Goal: Information Seeking & Learning: Learn about a topic

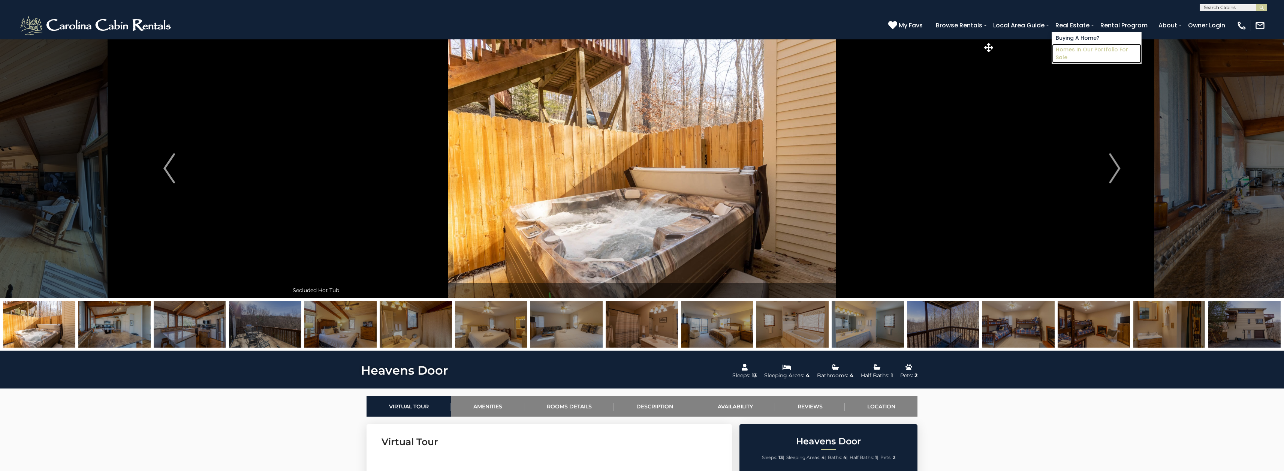
click at [1076, 47] on link "Homes in Our Portfolio For Sale" at bounding box center [1096, 53] width 89 height 19
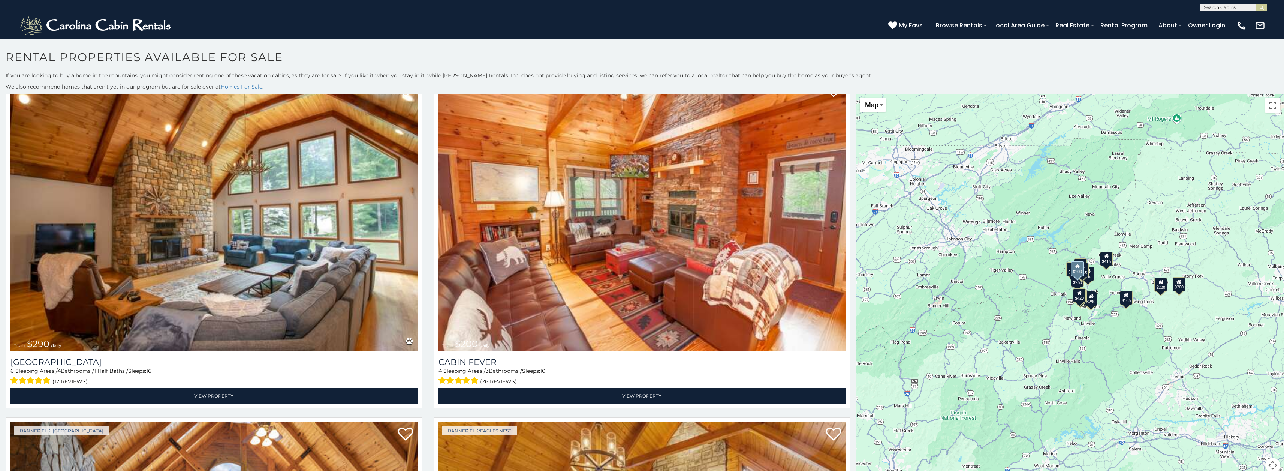
scroll to position [2116, 0]
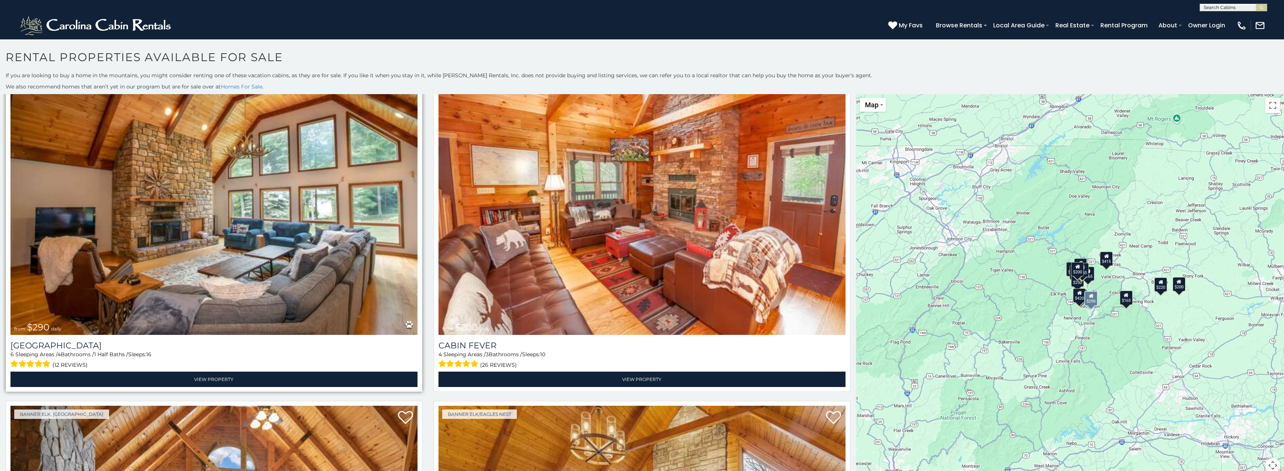
click at [283, 261] on img at bounding box center [213, 198] width 407 height 273
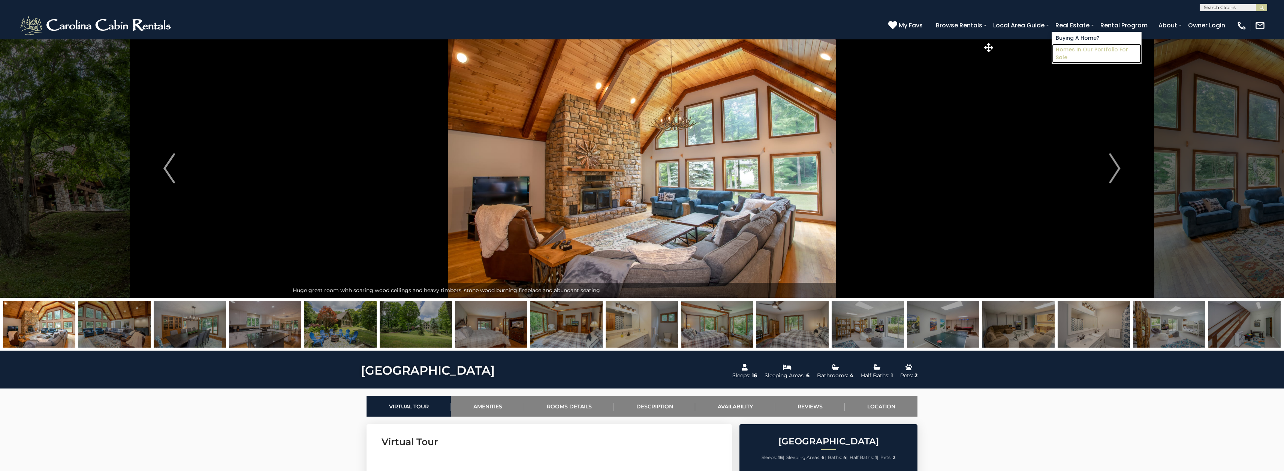
click at [1077, 48] on link "Homes in Our Portfolio For Sale" at bounding box center [1096, 53] width 89 height 19
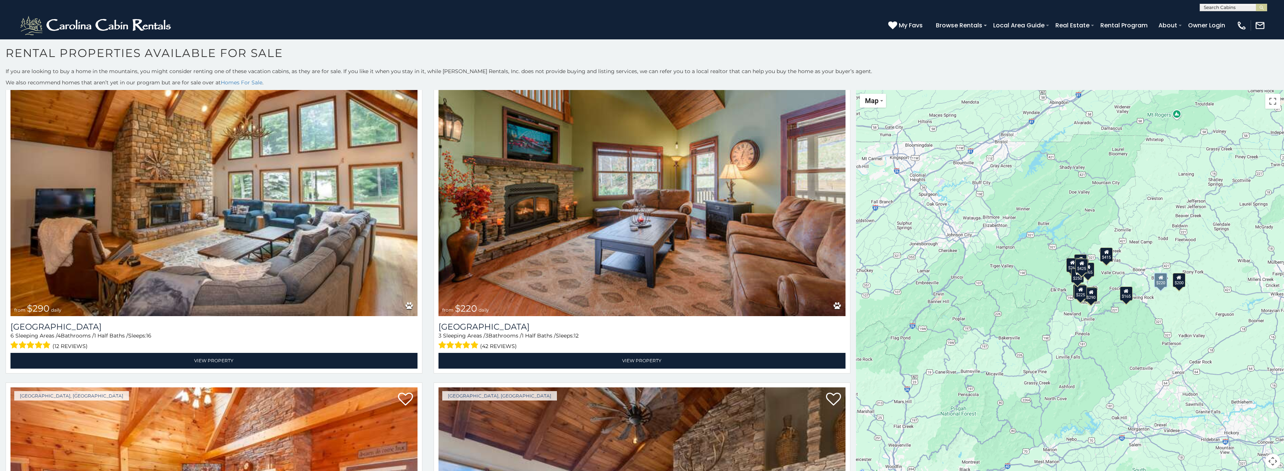
scroll to position [1807, 0]
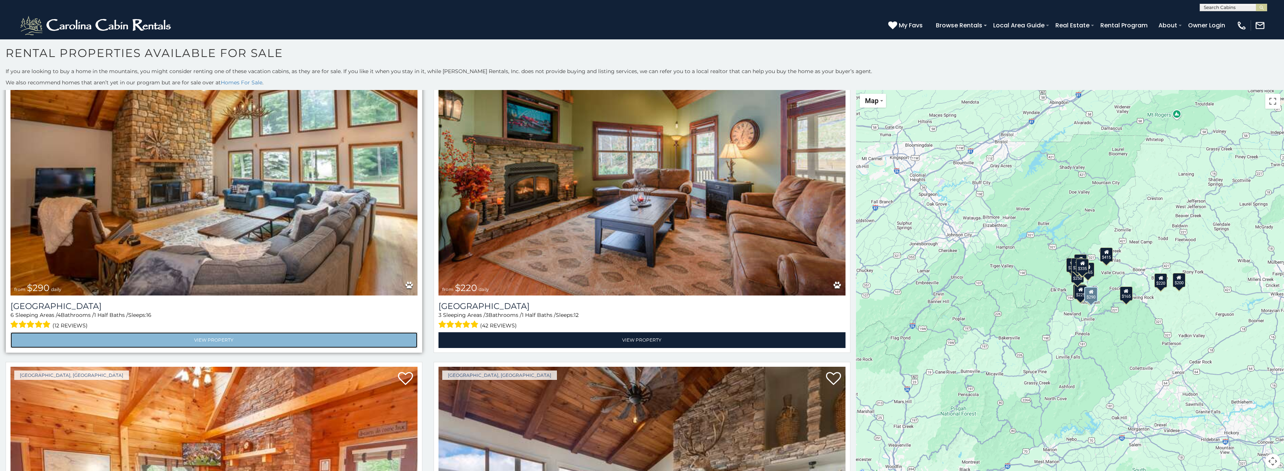
click at [203, 343] on link "View Property" at bounding box center [213, 339] width 407 height 15
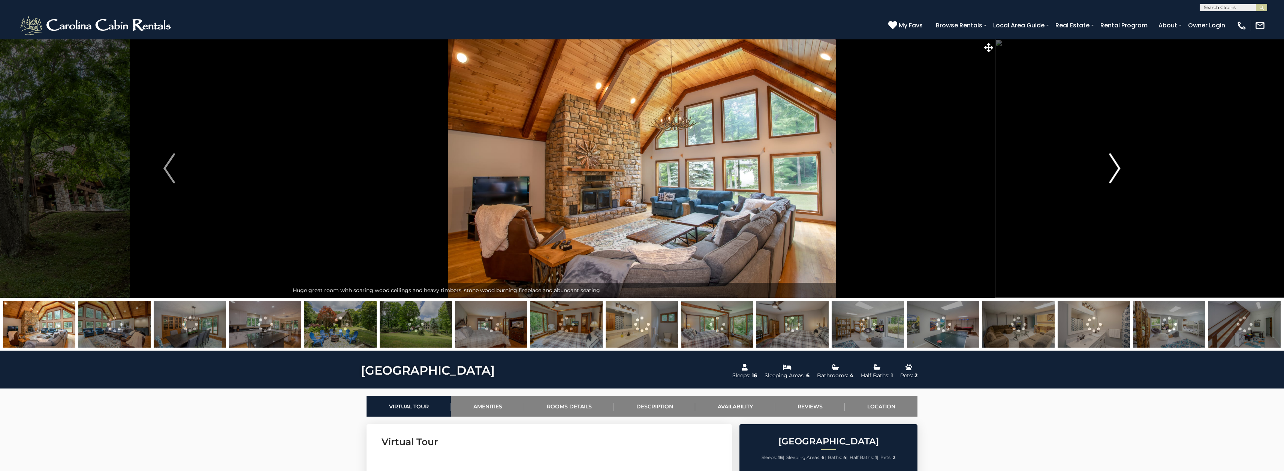
click at [1111, 176] on img "Next" at bounding box center [1114, 168] width 11 height 30
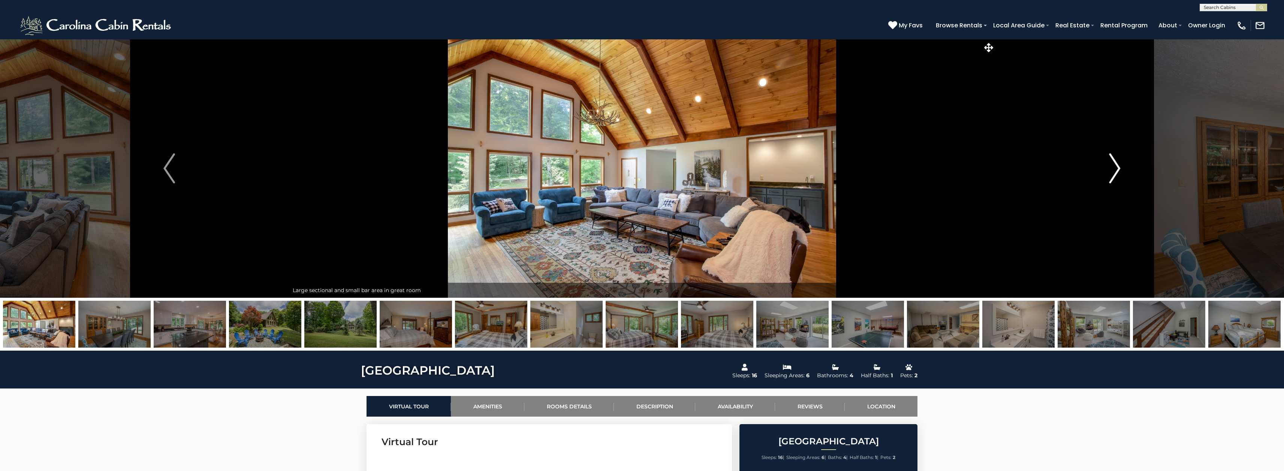
click at [1111, 176] on img "Next" at bounding box center [1114, 168] width 11 height 30
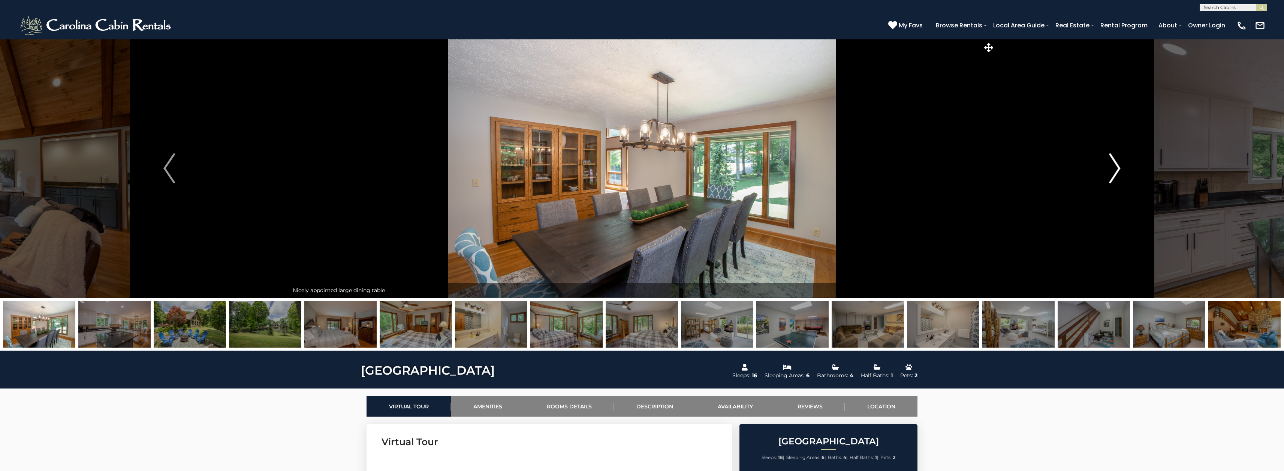
click at [1111, 176] on img "Next" at bounding box center [1114, 168] width 11 height 30
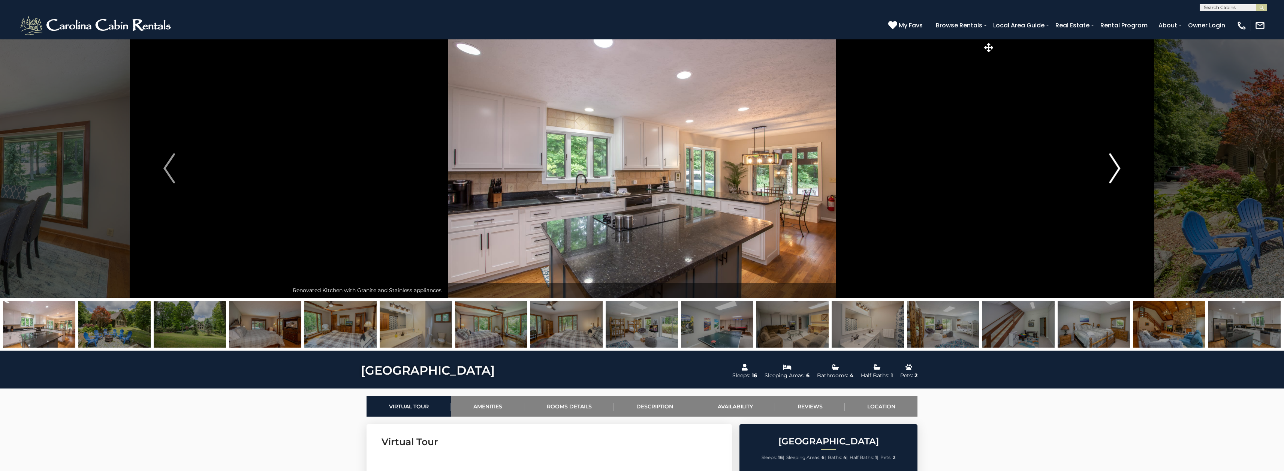
click at [1111, 176] on img "Next" at bounding box center [1114, 168] width 11 height 30
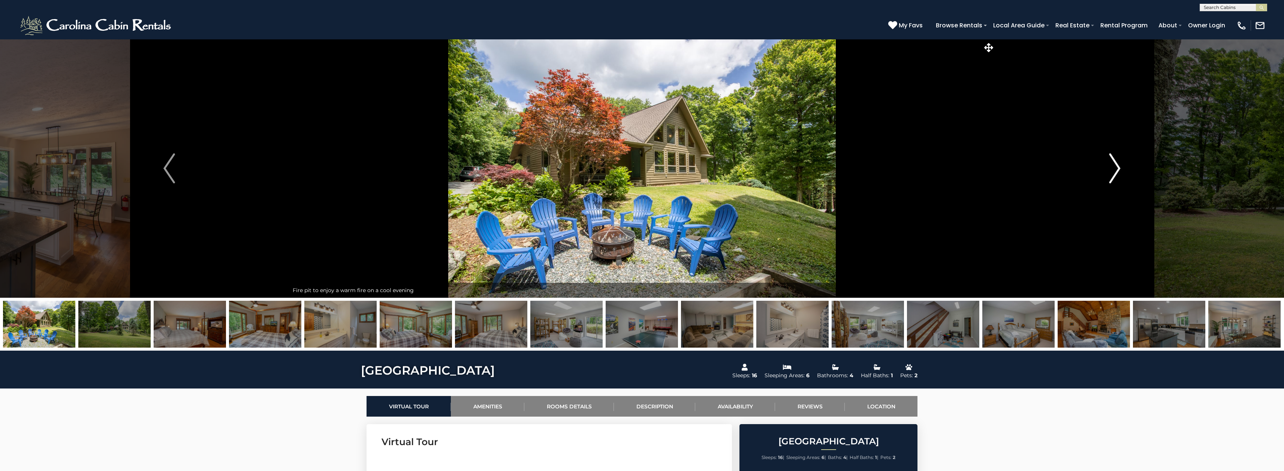
click at [1111, 176] on img "Next" at bounding box center [1114, 168] width 11 height 30
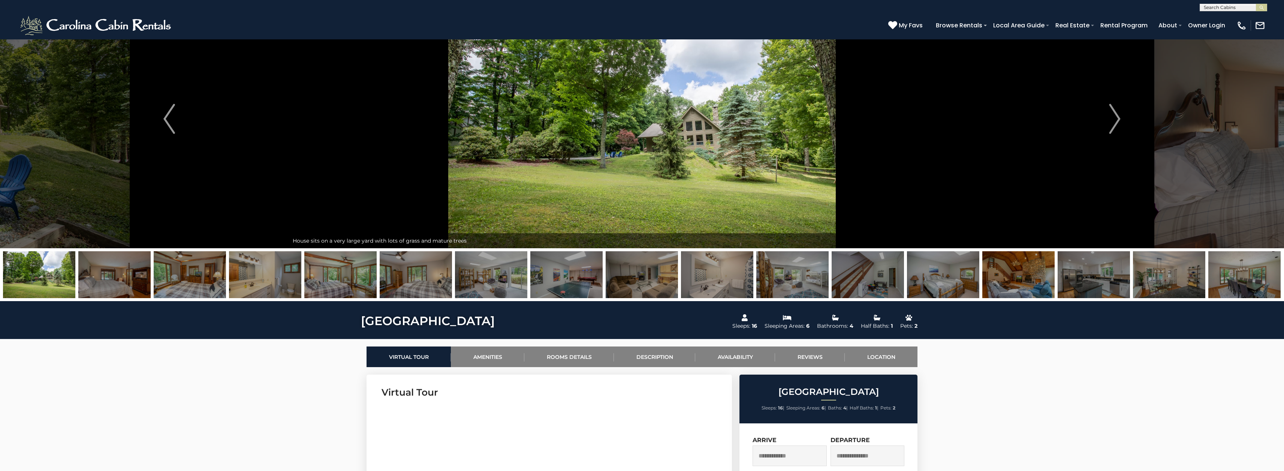
scroll to position [48, 0]
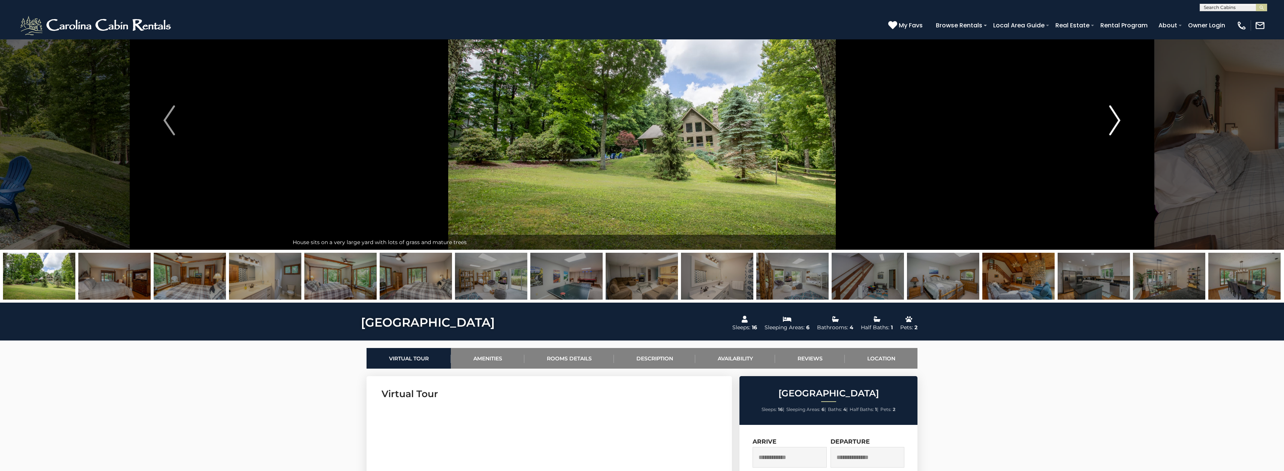
click at [1115, 124] on img "Next" at bounding box center [1114, 120] width 11 height 30
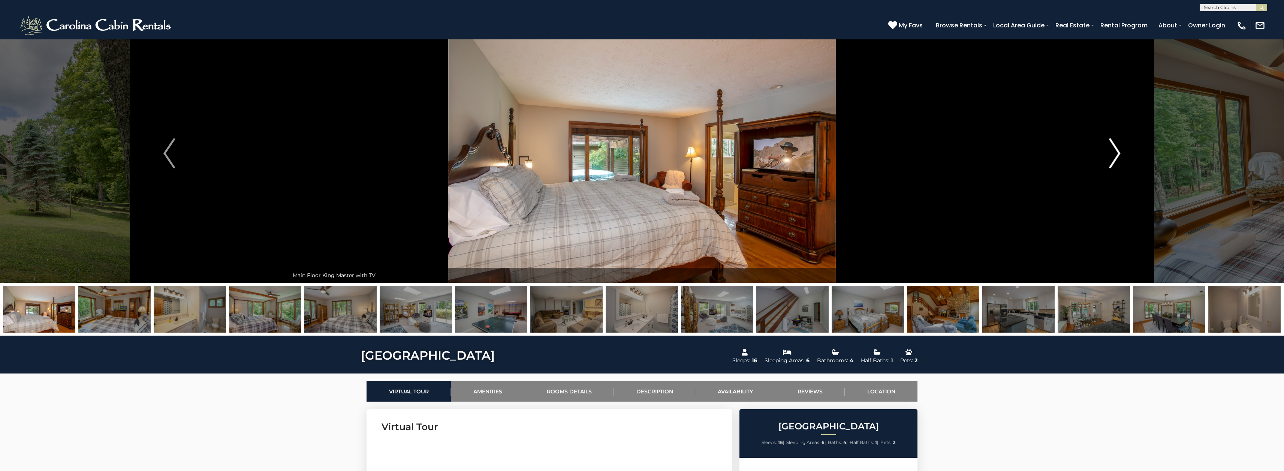
scroll to position [0, 0]
